Goal: Find specific page/section: Find specific page/section

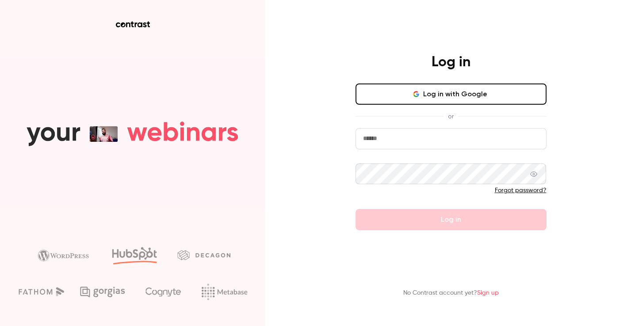
type input "**********"
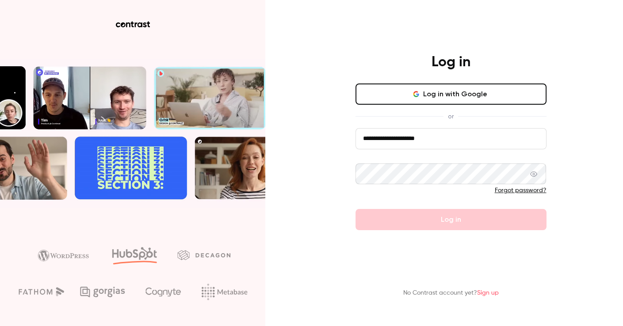
click at [448, 95] on button "Log in with Google" at bounding box center [450, 94] width 191 height 21
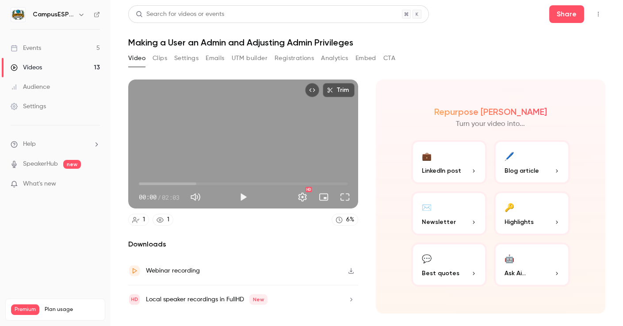
click at [49, 48] on link "Events 5" at bounding box center [55, 47] width 110 height 19
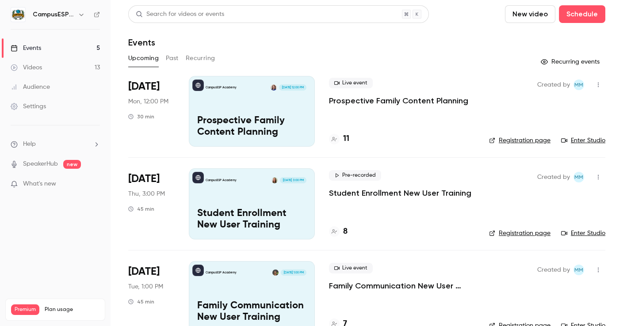
click at [38, 49] on div "Events" at bounding box center [26, 48] width 30 height 9
